Goal: Task Accomplishment & Management: Use online tool/utility

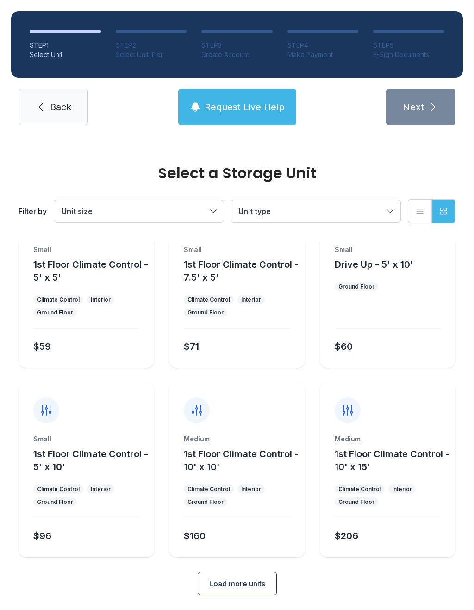
scroll to position [50, 0]
click at [268, 582] on button "Load more units" at bounding box center [237, 583] width 79 height 23
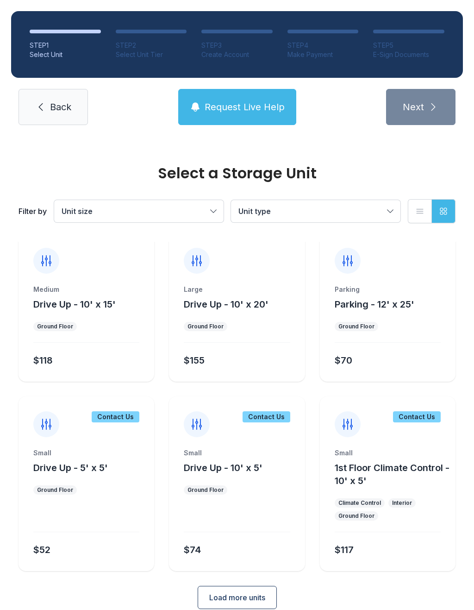
scroll to position [392, 0]
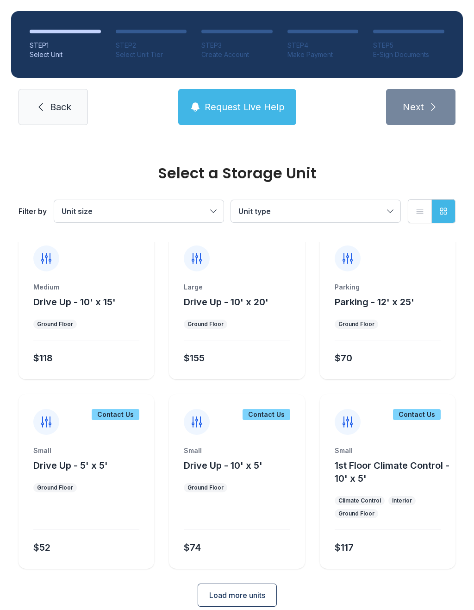
click at [229, 593] on span "Load more units" at bounding box center [237, 594] width 56 height 11
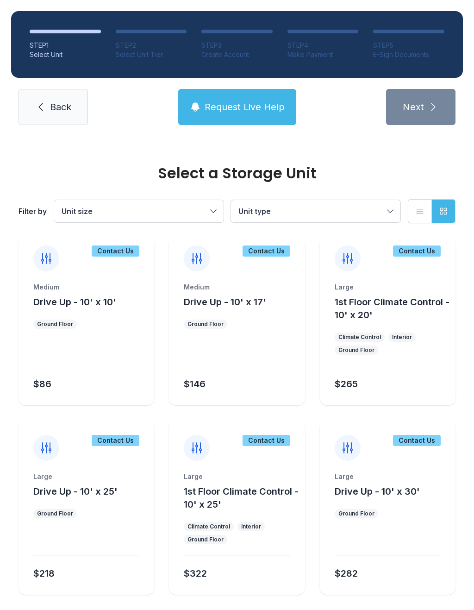
scroll to position [743, 0]
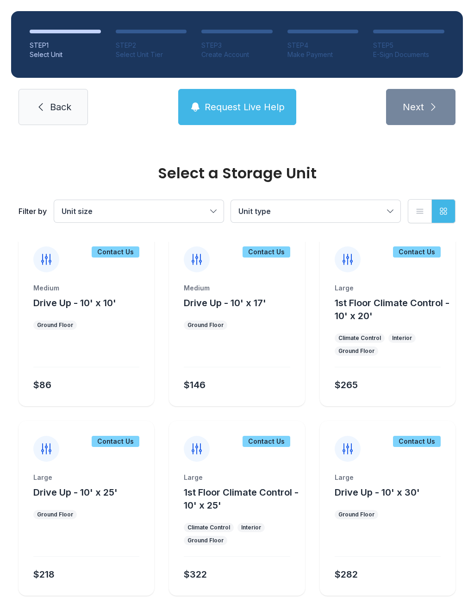
click at [47, 103] on link "Back" at bounding box center [53, 107] width 69 height 36
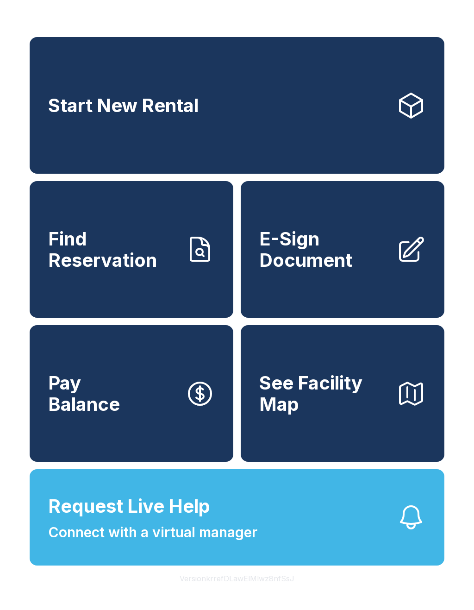
click at [329, 294] on link "E-Sign Document" at bounding box center [343, 249] width 204 height 137
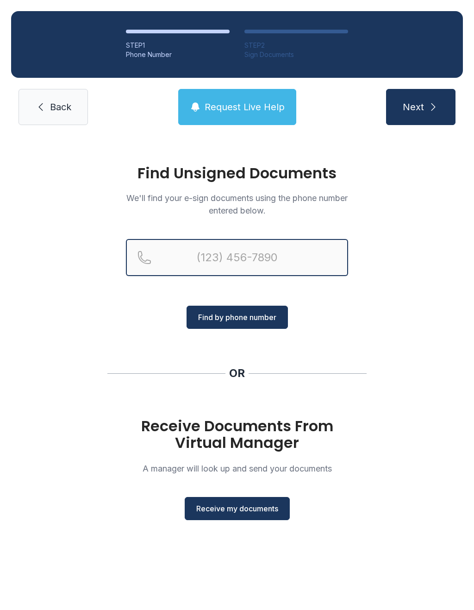
click at [229, 255] on input "Reservation phone number" at bounding box center [237, 257] width 222 height 37
type input "[PHONE_NUMBER]"
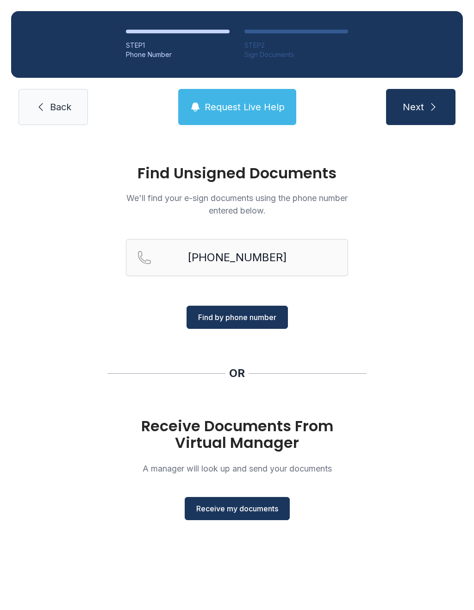
click at [255, 322] on span "Find by phone number" at bounding box center [237, 316] width 78 height 11
click at [231, 315] on span "Find by phone number" at bounding box center [237, 316] width 78 height 11
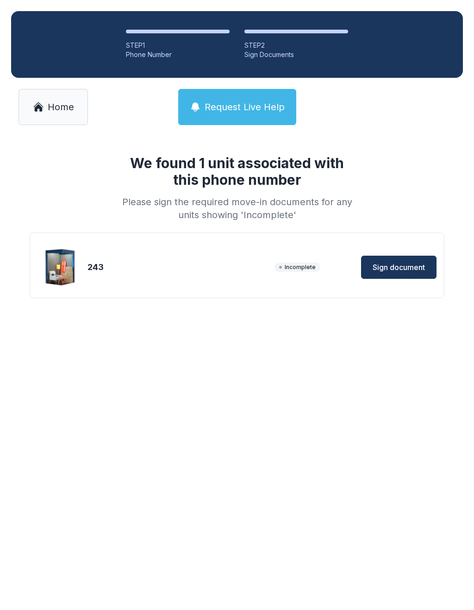
click at [391, 262] on span "Sign document" at bounding box center [399, 267] width 52 height 11
click at [62, 93] on link "Home" at bounding box center [53, 107] width 69 height 36
